Goal: Check status: Check status

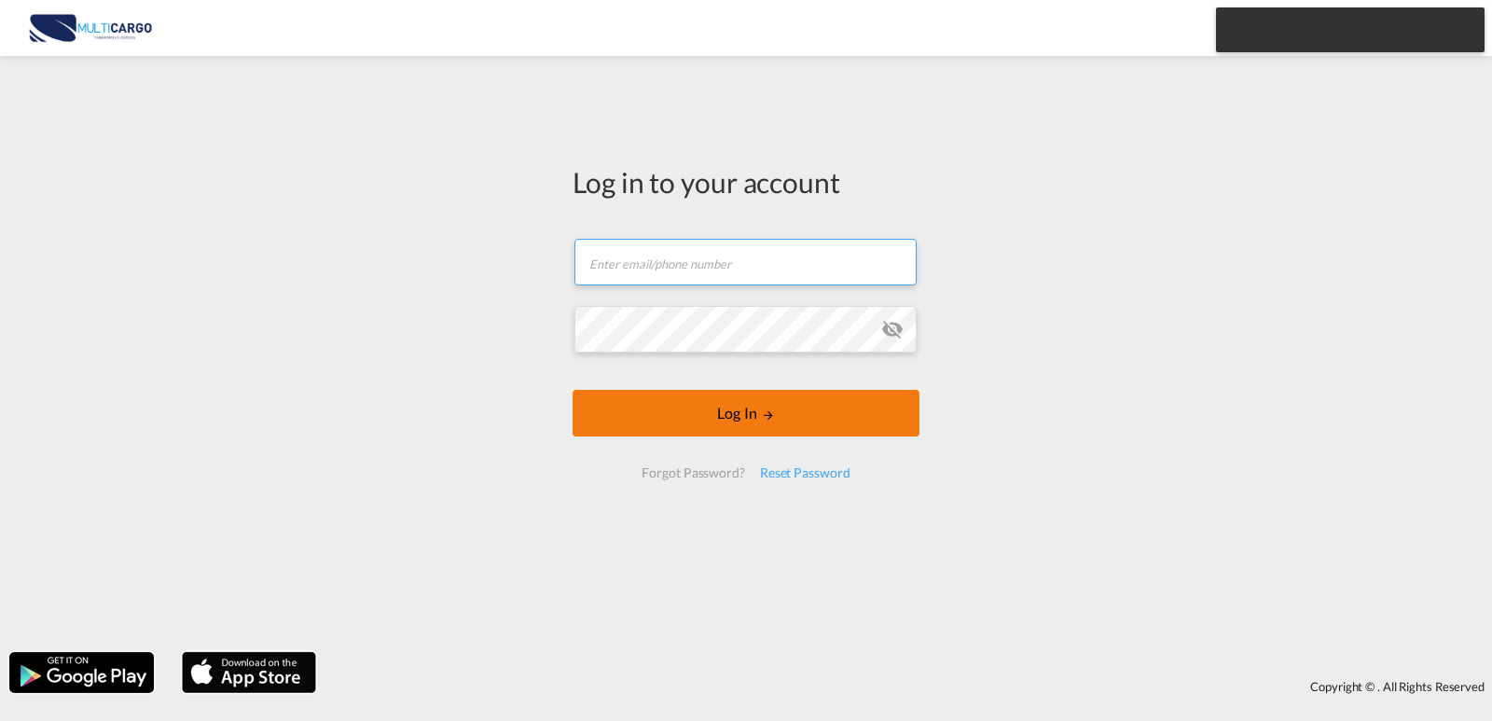
type input "[PERSON_NAME][EMAIL_ADDRESS][PERSON_NAME][DOMAIN_NAME]"
click at [742, 398] on button "Log In" at bounding box center [746, 413] width 347 height 47
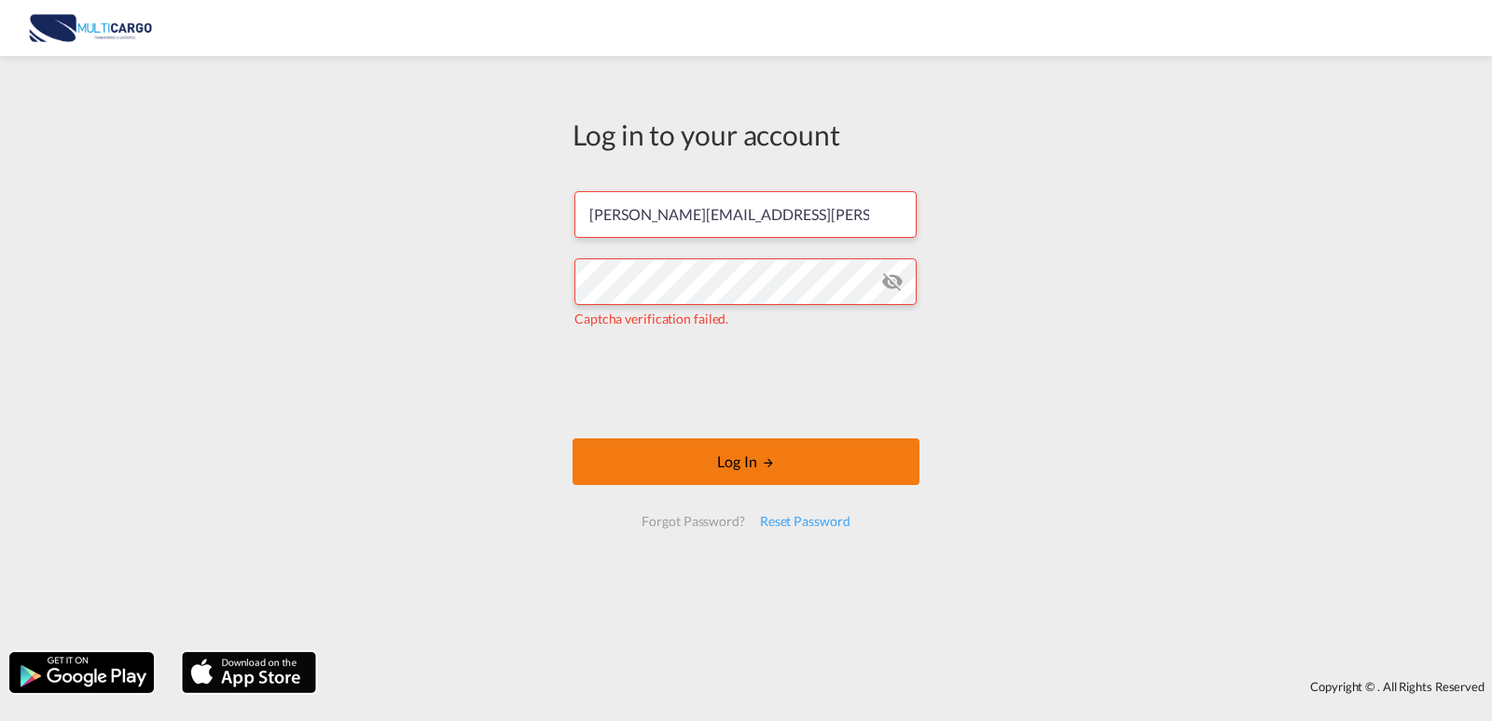
click at [629, 455] on button "Log In" at bounding box center [746, 461] width 347 height 47
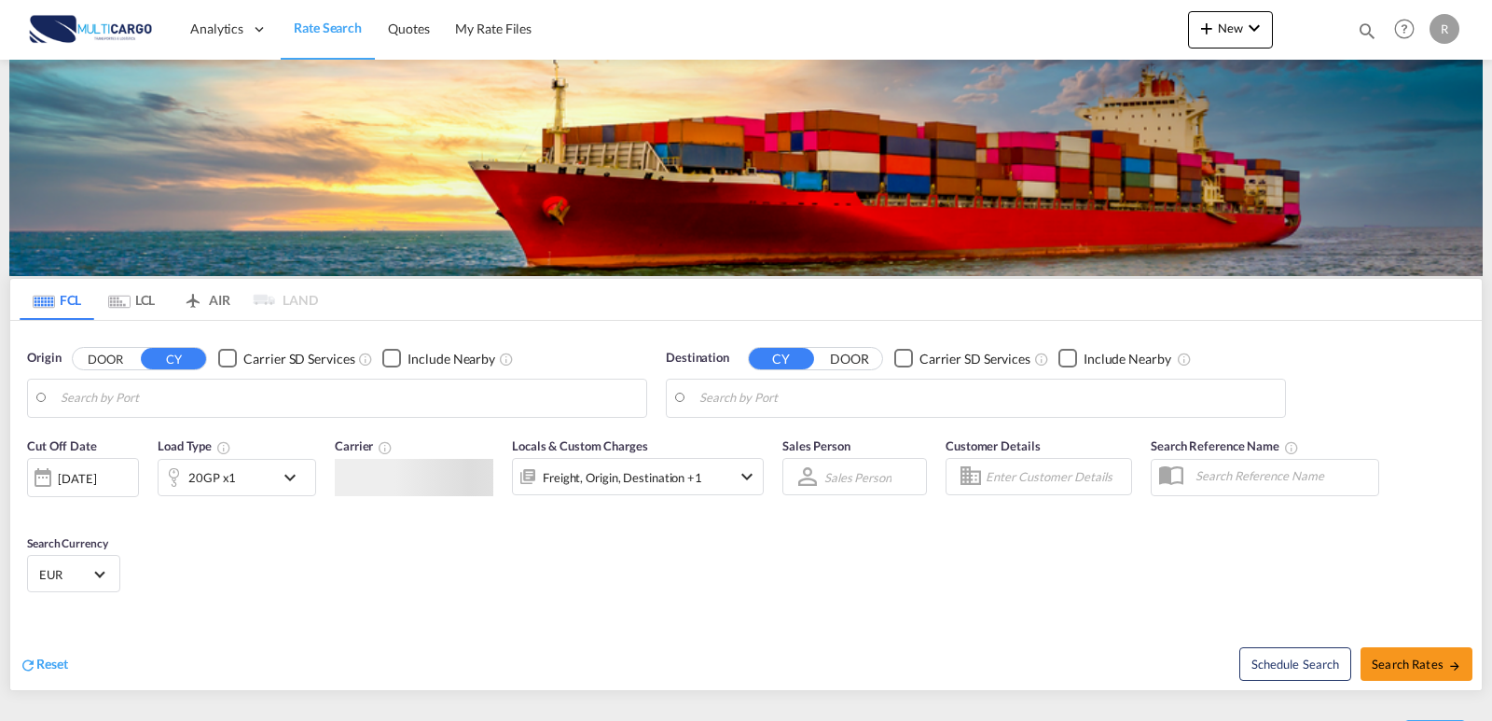
type input "Leixoes, PTLEI"
type input "Suape Pt / Ipojuca, [GEOGRAPHIC_DATA]"
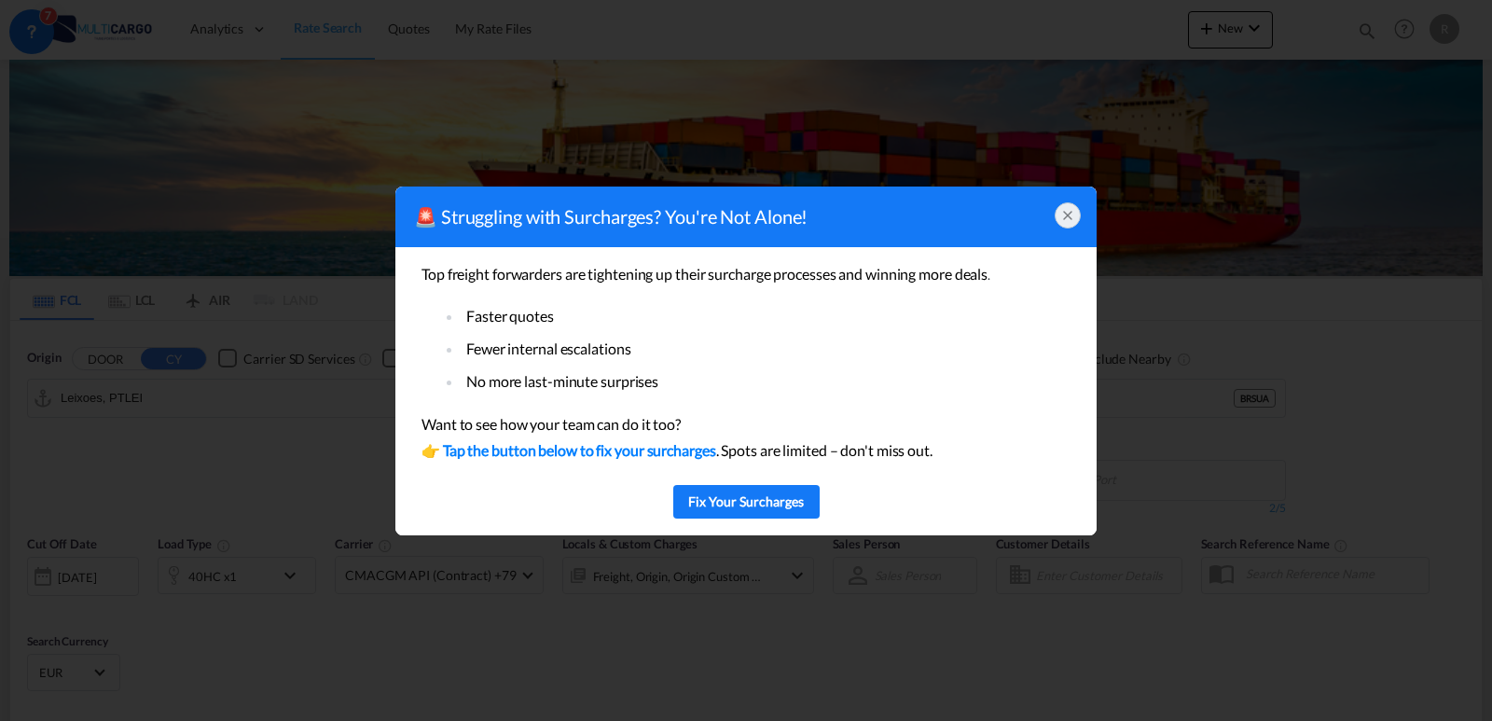
click at [1066, 218] on icon at bounding box center [1067, 215] width 15 height 15
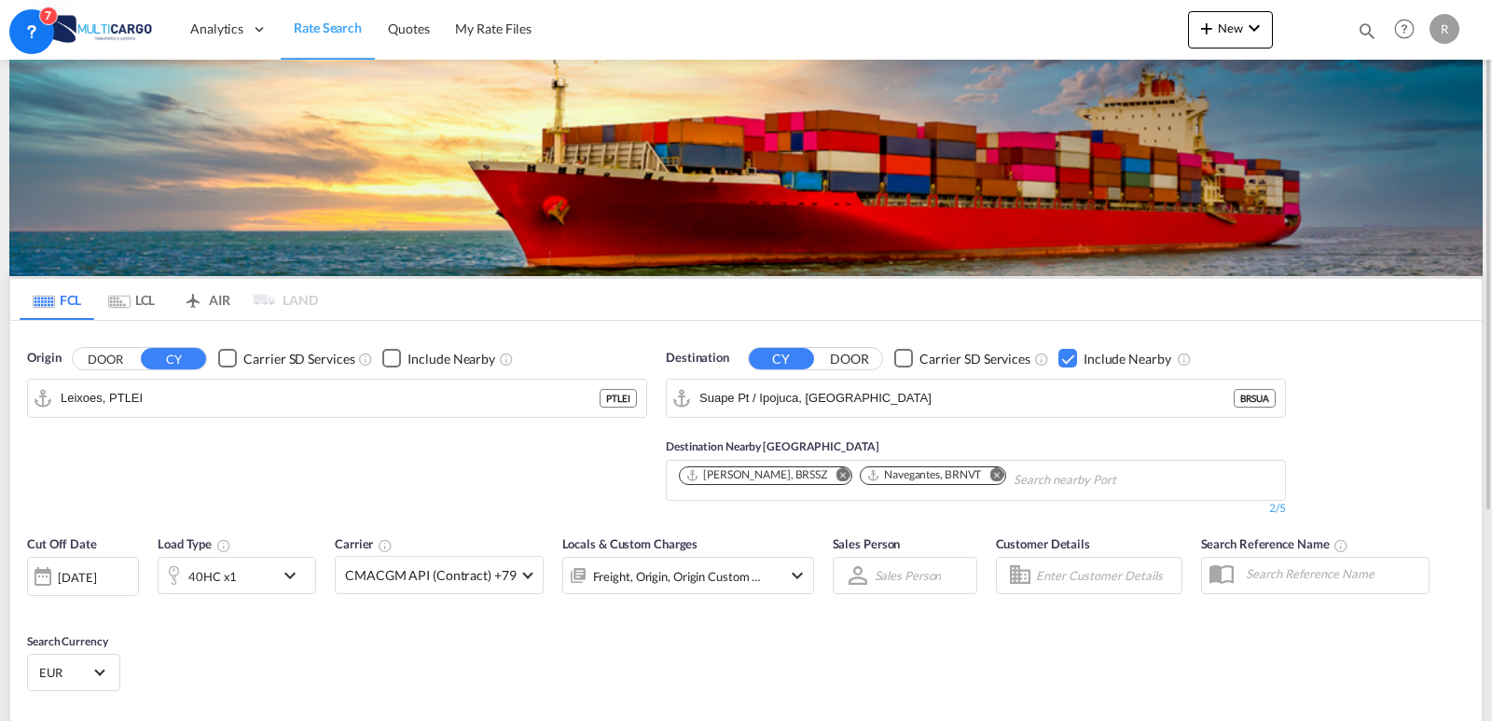
click at [1381, 22] on div "Quotes Help Resources Product Release R My Profile Logout" at bounding box center [1405, 29] width 118 height 58
click at [1374, 25] on md-icon "icon-magnify" at bounding box center [1367, 31] width 21 height 21
click at [1063, 32] on select "Quotes" at bounding box center [1070, 31] width 89 height 34
select select "Quotes"
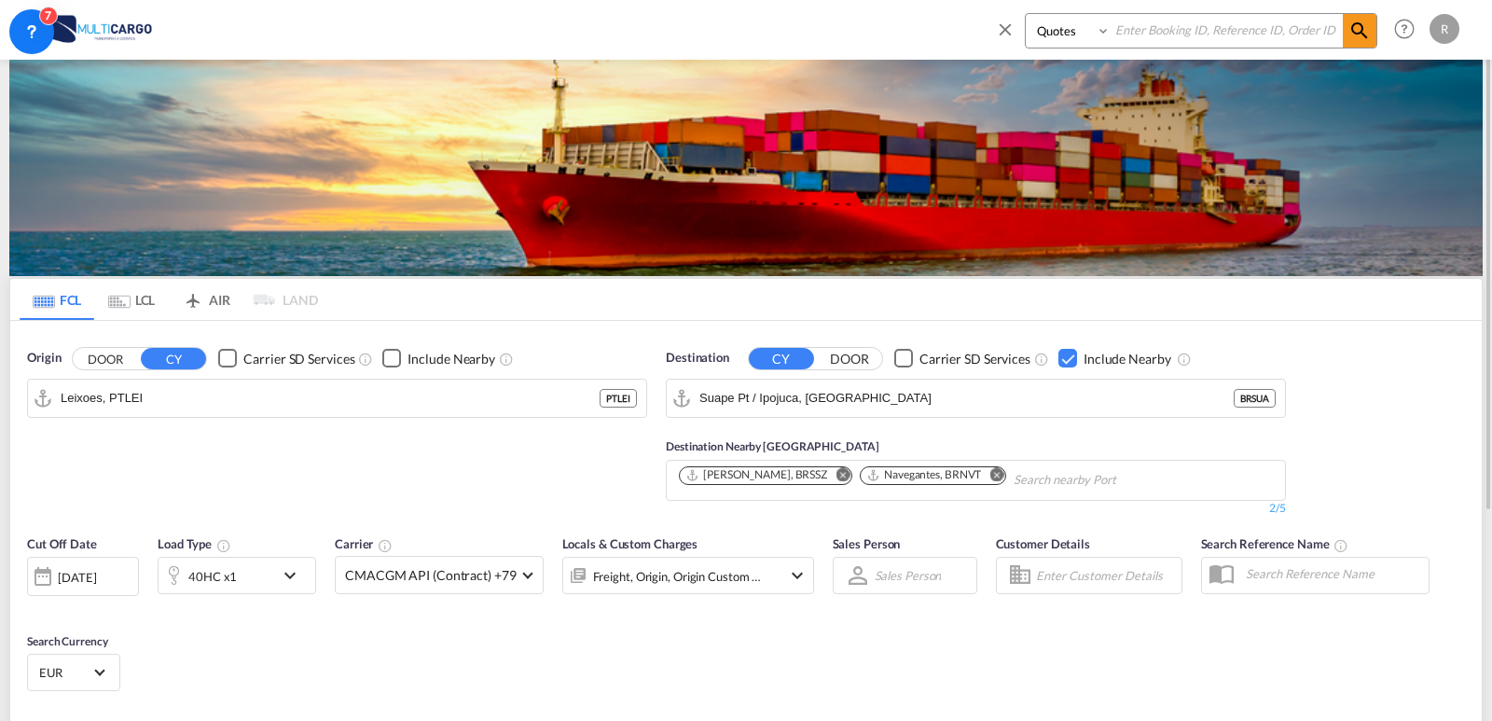
click at [1026, 14] on select "Quotes" at bounding box center [1070, 31] width 89 height 34
click at [1188, 23] on input at bounding box center [1227, 30] width 232 height 33
paste input "MUL000007782"
type input "MUL000007782"
click at [1343, 38] on span at bounding box center [1360, 31] width 34 height 34
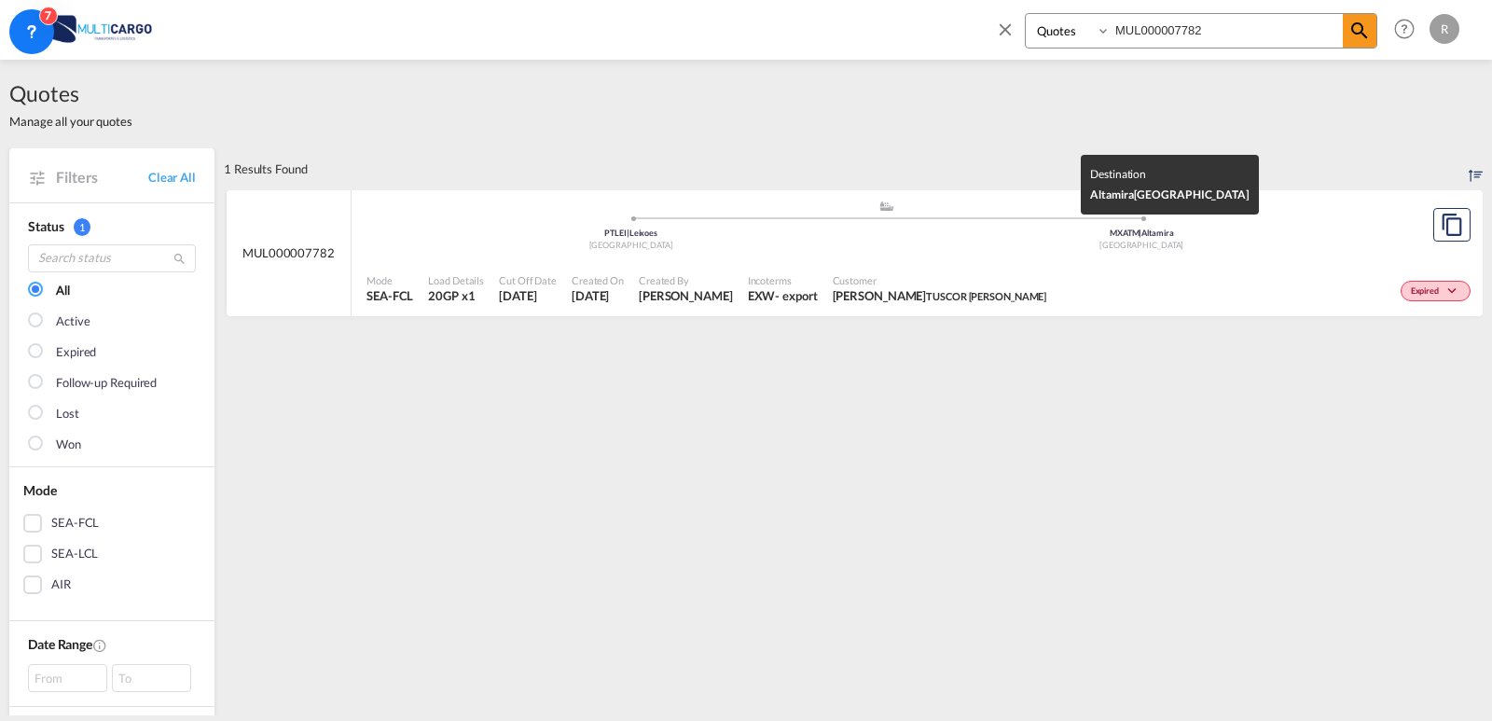
click at [1065, 240] on div "[GEOGRAPHIC_DATA]" at bounding box center [1142, 246] width 511 height 12
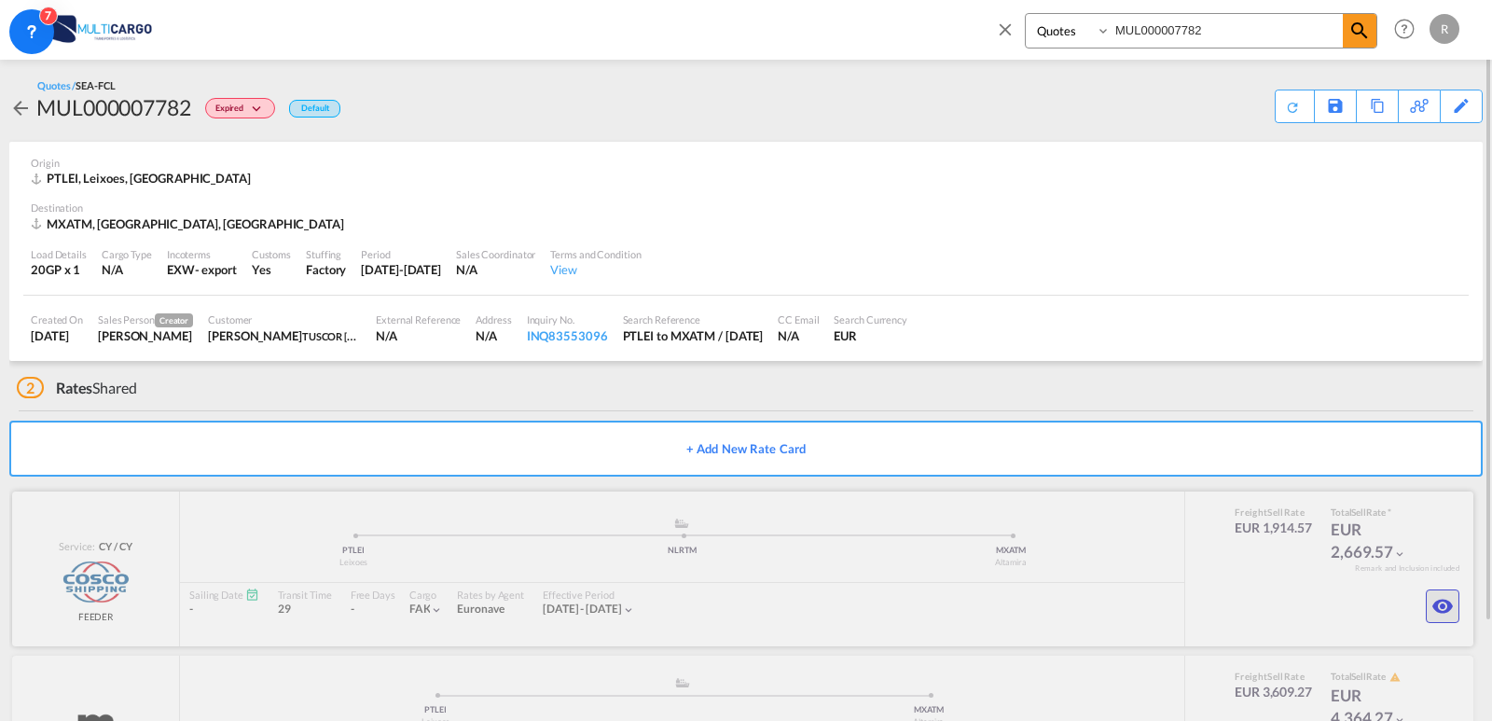
click at [1432, 608] on md-icon "icon-eye" at bounding box center [1443, 606] width 22 height 22
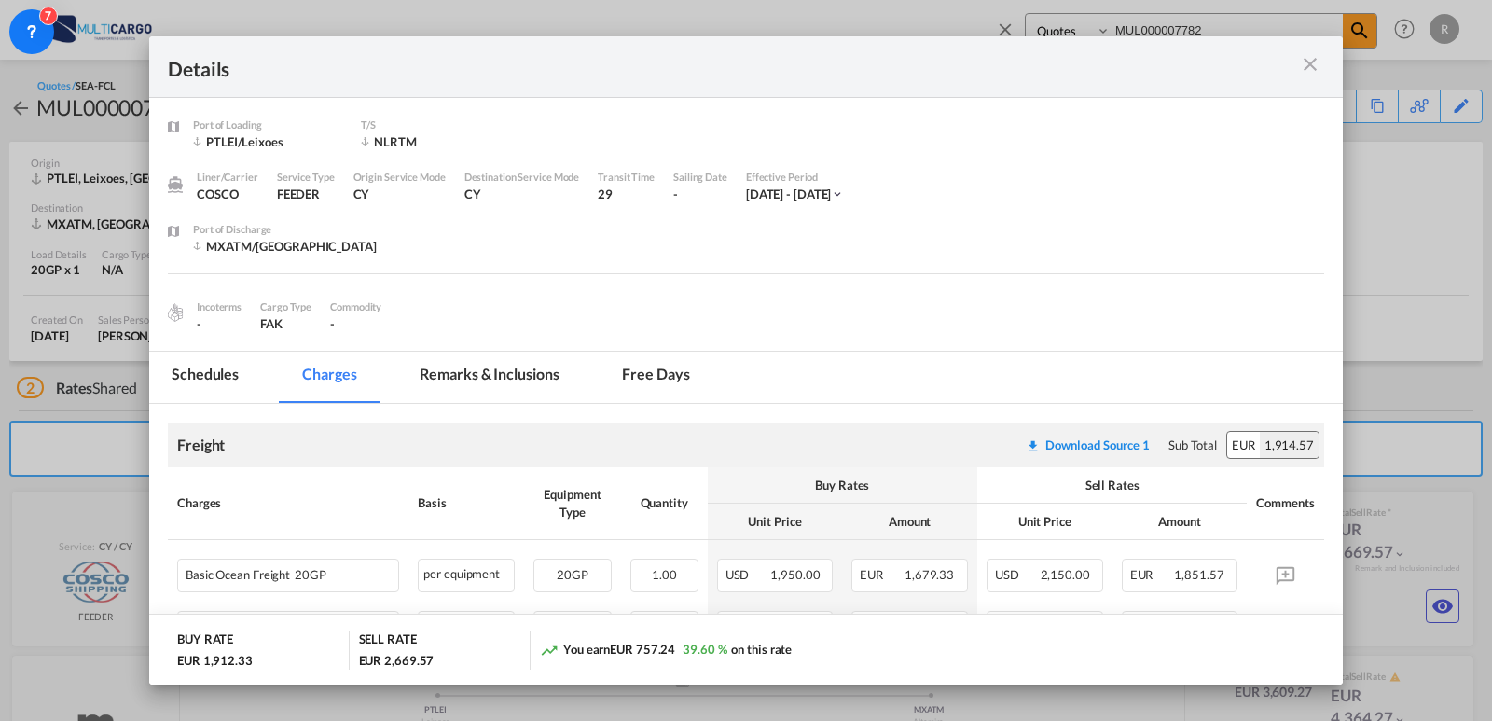
click at [1313, 65] on md-icon "icon-close m-3 fg-AAA8AD cursor" at bounding box center [1310, 64] width 22 height 22
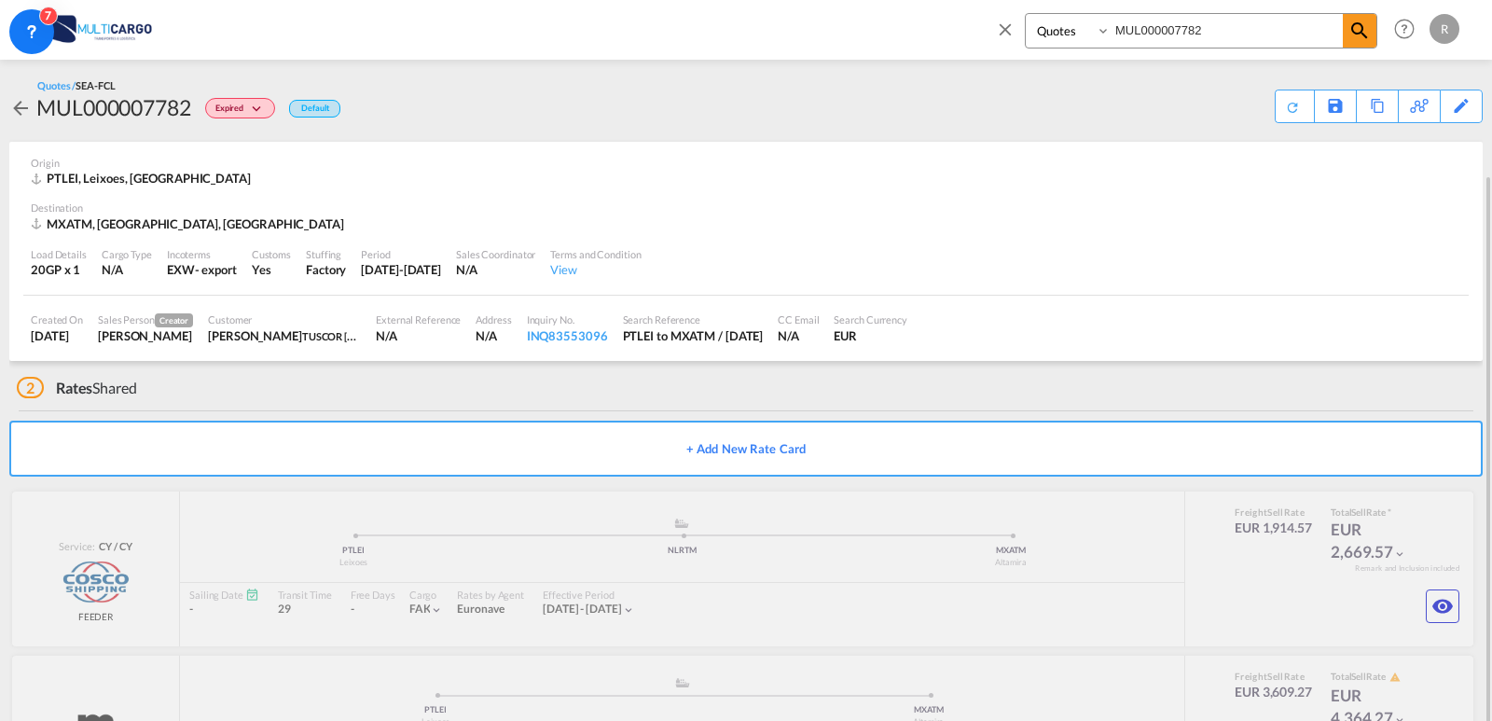
scroll to position [93, 0]
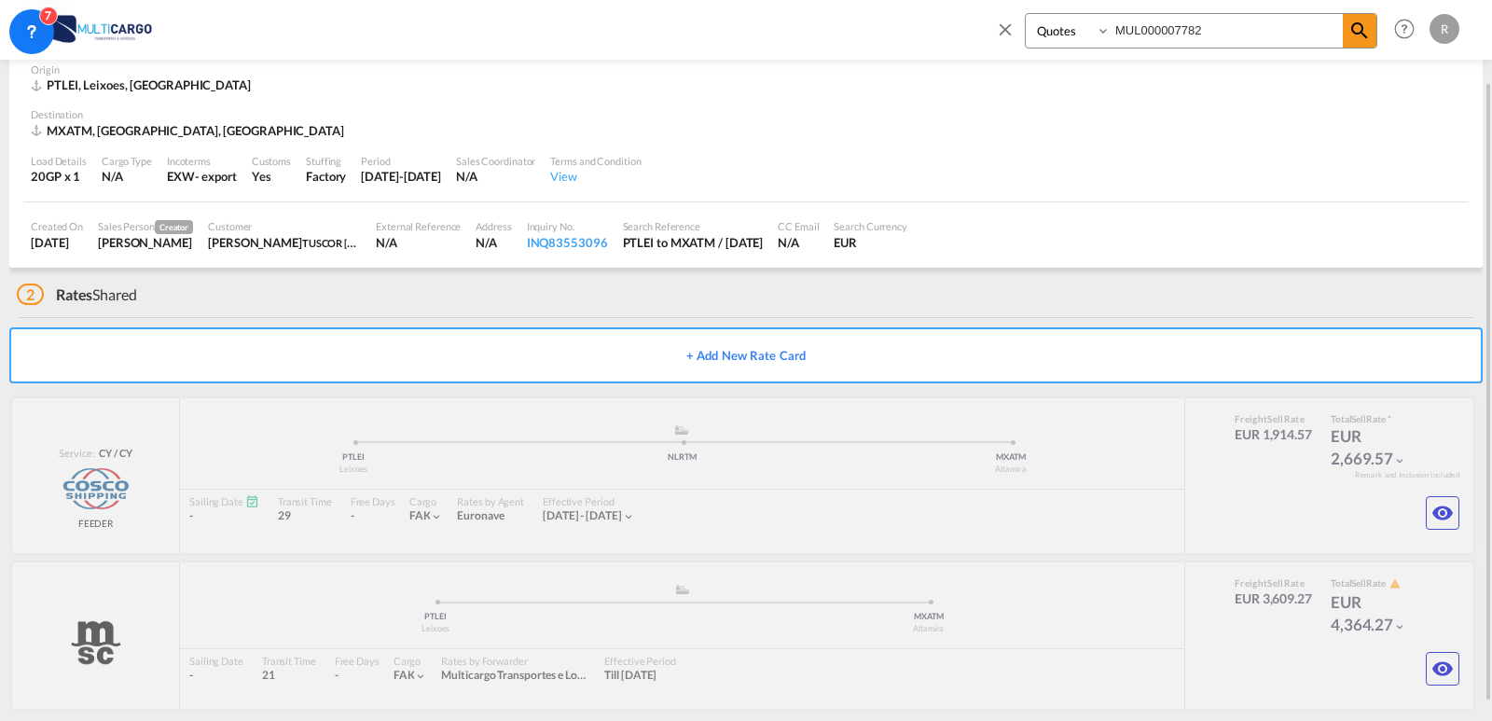
click at [1369, 246] on div "Created On [DATE] Sales Person Creator [PERSON_NAME] Customer [PERSON_NAME] [PE…" at bounding box center [746, 234] width 1446 height 65
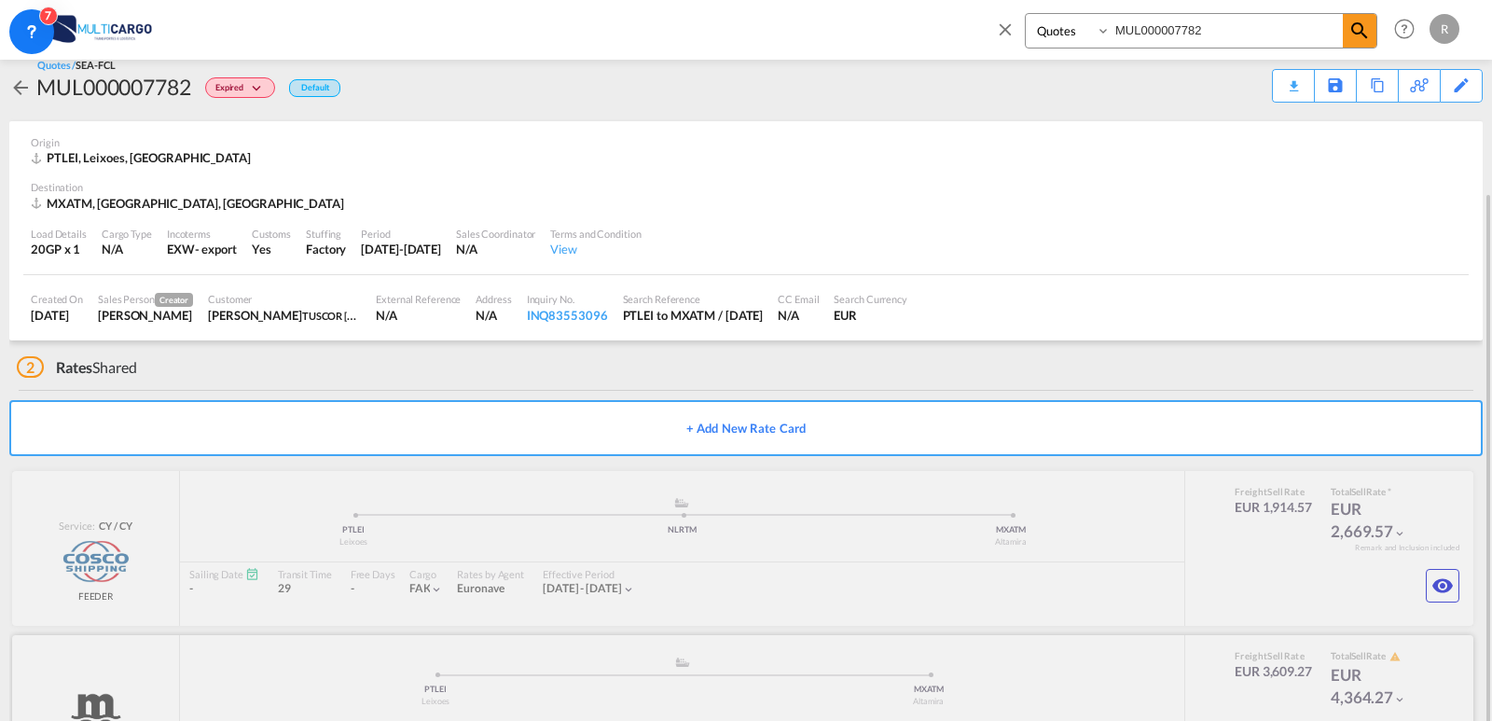
scroll to position [114, 0]
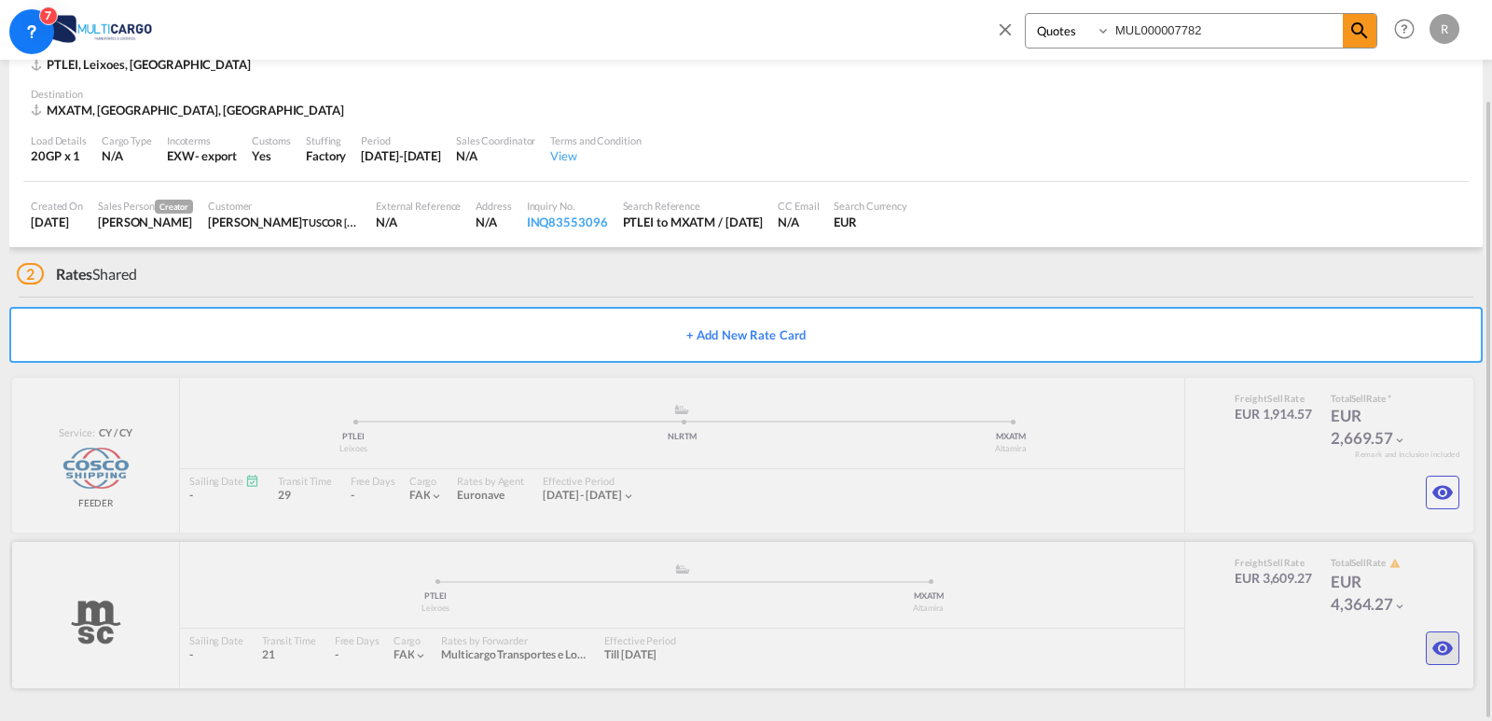
click at [1443, 633] on button "button" at bounding box center [1443, 648] width 34 height 34
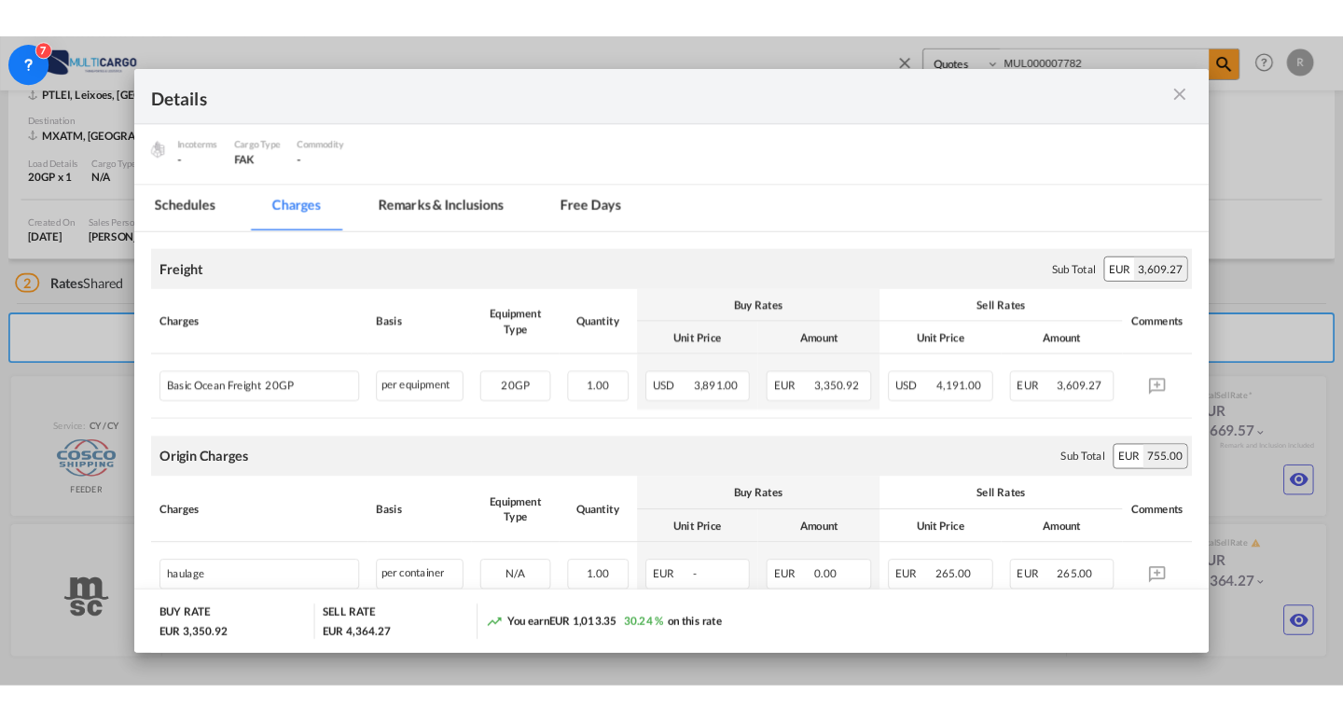
scroll to position [162, 0]
